Goal: Understand process/instructions: Learn how to perform a task or action

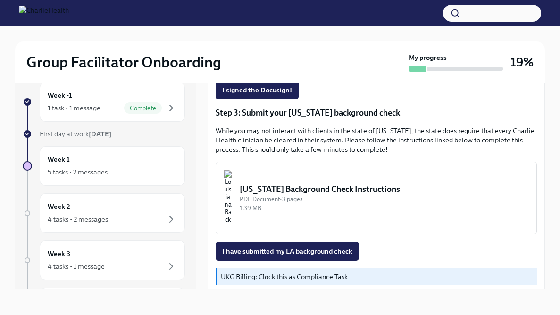
scroll to position [271, 0]
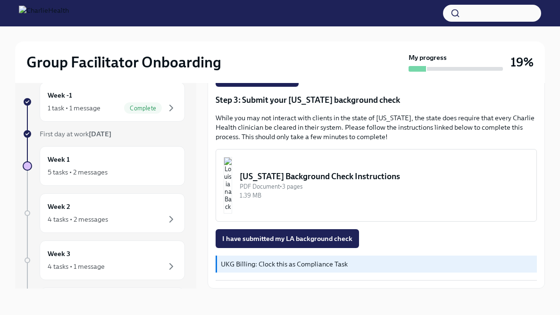
click at [311, 180] on div "[US_STATE] Background Check Instructions" at bounding box center [384, 176] width 289 height 11
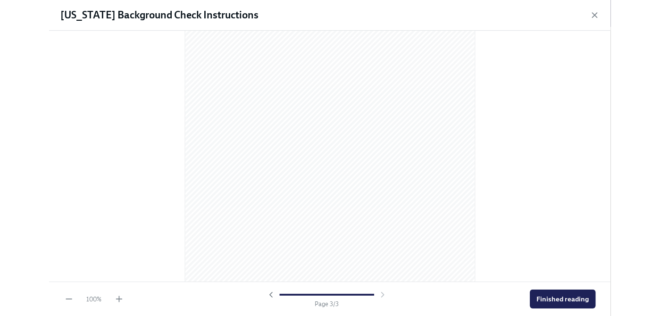
scroll to position [905, 0]
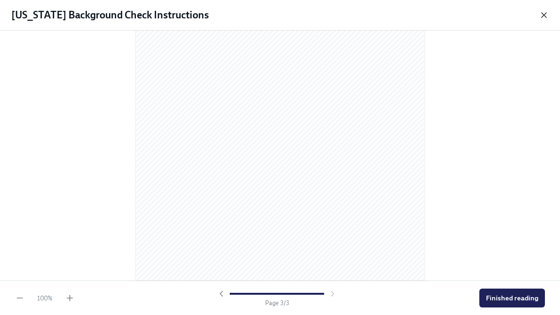
click at [547, 17] on icon "button" at bounding box center [544, 15] width 5 height 5
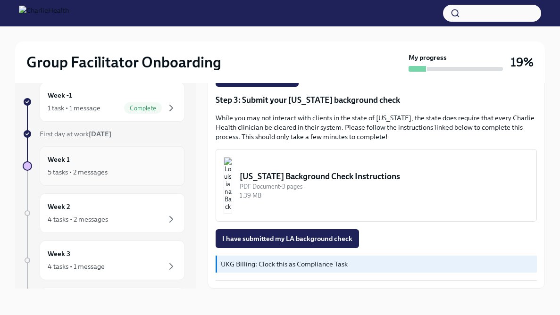
click at [104, 152] on div "Week 1 5 tasks • 2 messages" at bounding box center [112, 166] width 145 height 40
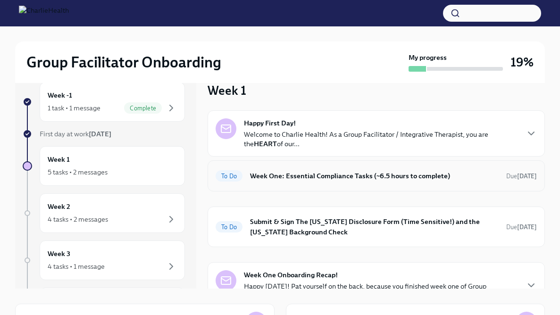
click at [327, 186] on div "To Do Week One: Essential Compliance Tasks (~6.5 hours to complete) Due [DATE]" at bounding box center [377, 176] width 338 height 31
click at [330, 179] on h6 "Week One: Essential Compliance Tasks (~6.5 hours to complete)" at bounding box center [374, 176] width 249 height 10
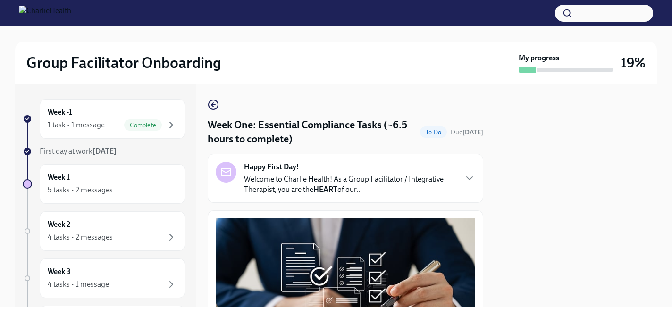
click at [560, 56] on div "Group Facilitator Onboarding My progress 19% Week -1 1 task • 1 message Complet…" at bounding box center [336, 166] width 672 height 280
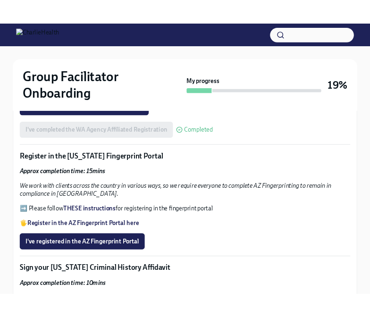
scroll to position [966, 0]
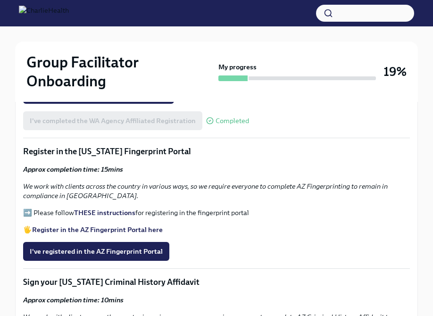
click at [110, 211] on strong "THESE instructions" at bounding box center [104, 213] width 61 height 8
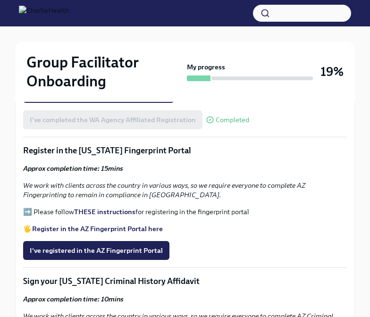
scroll to position [1060, 0]
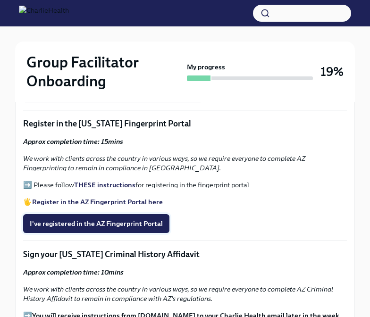
click at [149, 214] on button "I've registered in the AZ Fingerprint Portal" at bounding box center [96, 223] width 146 height 19
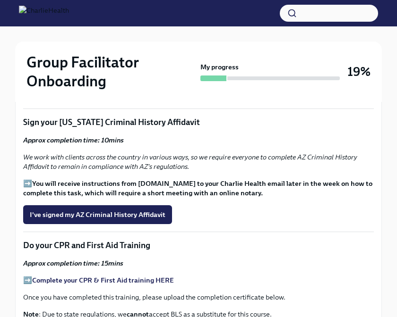
scroll to position [1134, 0]
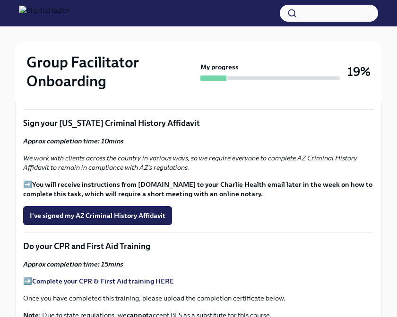
click at [185, 186] on strong "You will receive instructions from [DOMAIN_NAME] to your Charlie Health email l…" at bounding box center [197, 189] width 349 height 18
click at [94, 217] on span "I've signed my AZ Criminal History Affidavit" at bounding box center [97, 215] width 135 height 9
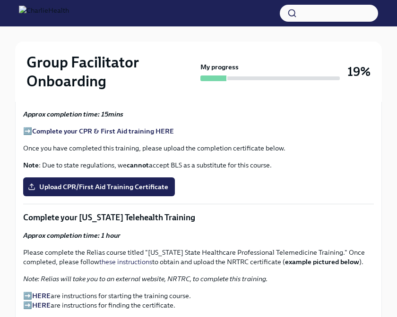
scroll to position [1287, 0]
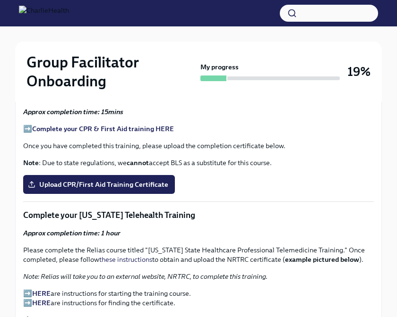
click at [133, 129] on strong "Complete your CPR & First Aid training HERE" at bounding box center [103, 129] width 142 height 8
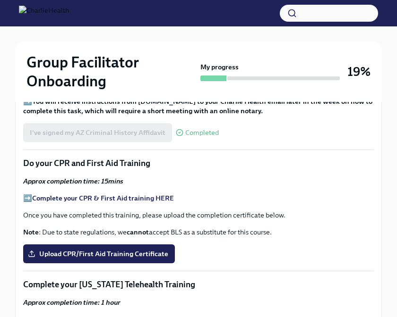
scroll to position [1223, 0]
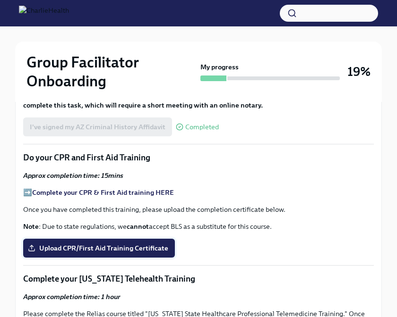
click at [156, 246] on span "Upload CPR/First Aid Training Certificate" at bounding box center [99, 248] width 138 height 9
click at [0, 0] on input "Upload CPR/First Aid Training Certificate" at bounding box center [0, 0] width 0 height 0
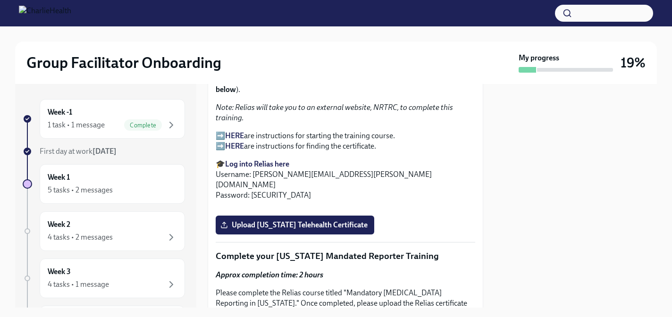
scroll to position [1604, 0]
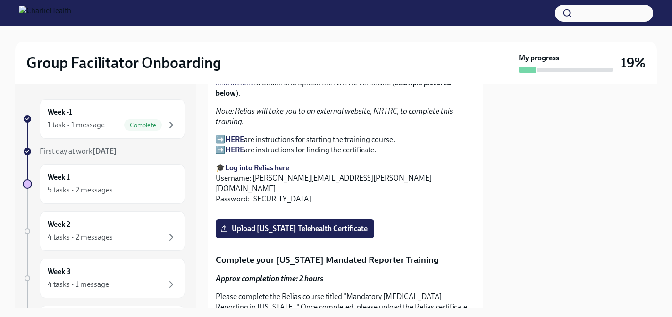
click at [268, 163] on strong "Log into Relias here" at bounding box center [257, 167] width 64 height 9
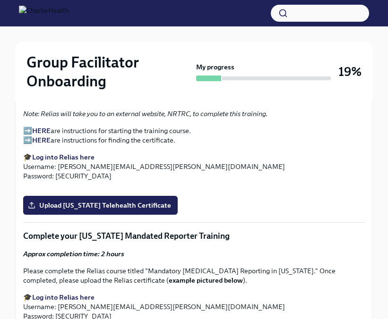
scroll to position [1453, 0]
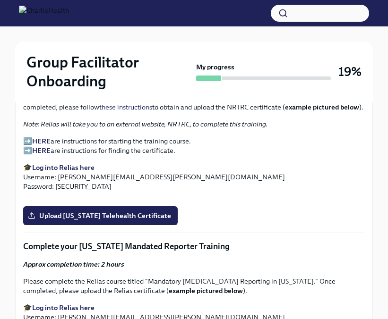
click at [42, 145] on strong "HERE" at bounding box center [41, 141] width 18 height 8
